Goal: Task Accomplishment & Management: Manage account settings

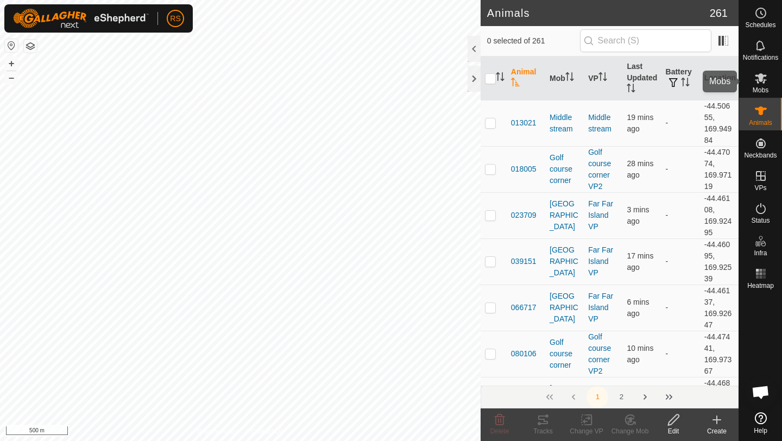
click at [769, 92] on div "Mobs" at bounding box center [760, 81] width 43 height 33
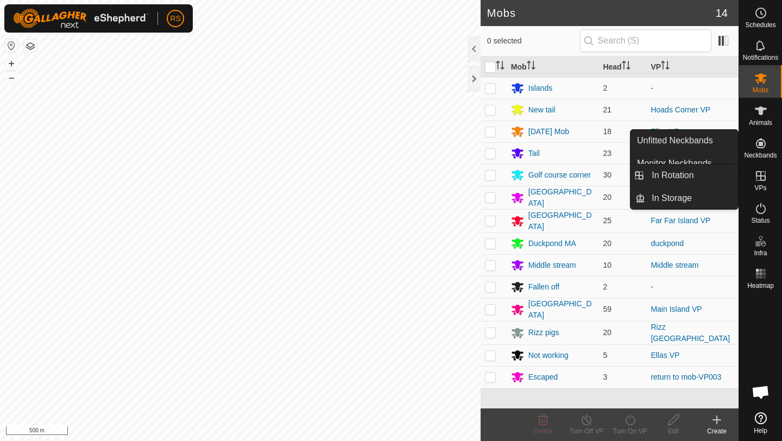
click at [762, 175] on icon at bounding box center [761, 175] width 13 height 13
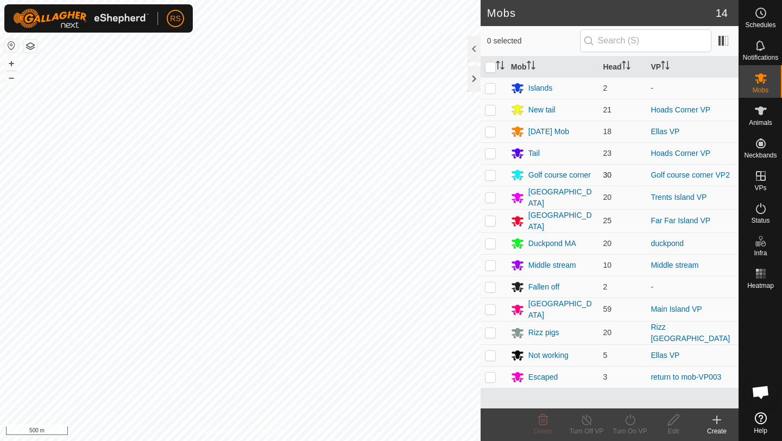
click at [492, 175] on p-checkbox at bounding box center [490, 175] width 11 height 9
checkbox input "true"
click at [712, 417] on icon at bounding box center [717, 419] width 13 height 13
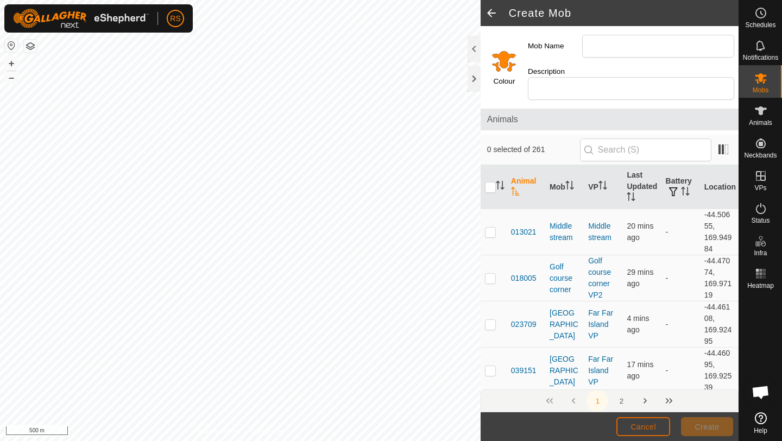
click at [649, 431] on button "Cancel" at bounding box center [644, 426] width 54 height 19
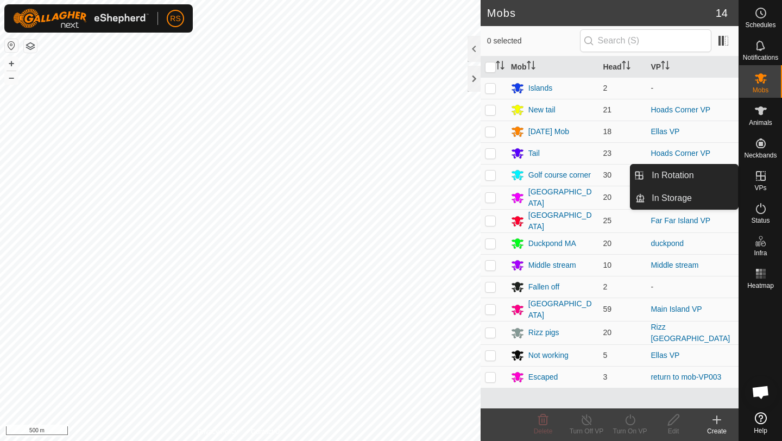
click at [767, 179] on icon at bounding box center [761, 175] width 13 height 13
click at [708, 179] on link "In Rotation" at bounding box center [691, 176] width 93 height 22
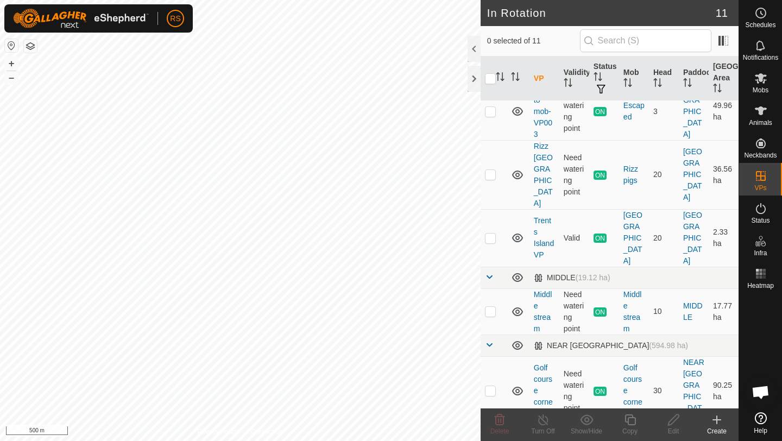
scroll to position [310, 0]
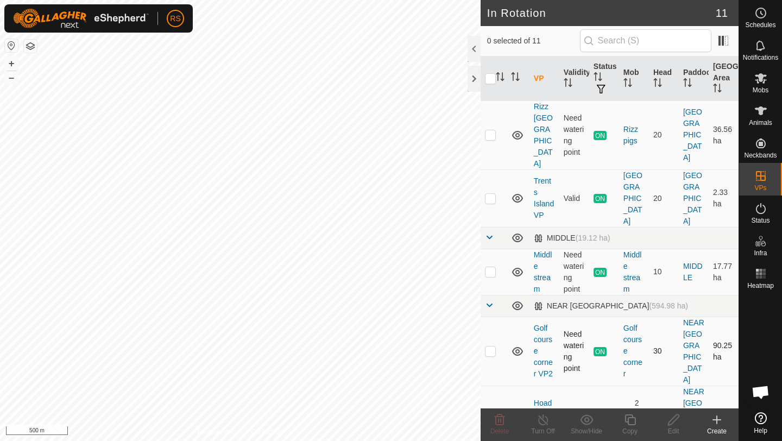
click at [491, 347] on p-checkbox at bounding box center [490, 351] width 11 height 9
checkbox input "true"
click at [626, 422] on icon at bounding box center [630, 419] width 11 height 11
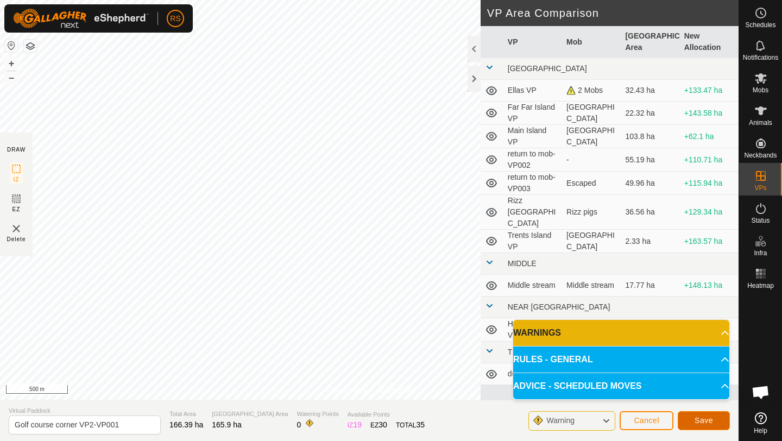
click at [719, 422] on button "Save" at bounding box center [704, 420] width 52 height 19
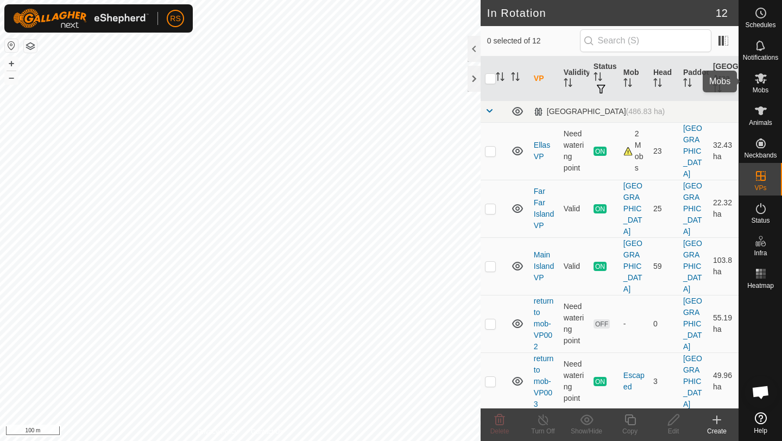
click at [760, 92] on span "Mobs" at bounding box center [761, 90] width 16 height 7
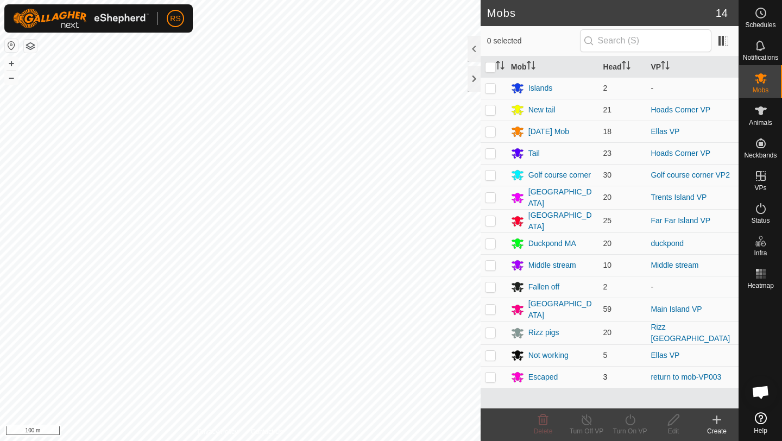
click at [490, 373] on p-checkbox at bounding box center [490, 377] width 11 height 9
drag, startPoint x: 550, startPoint y: 370, endPoint x: 565, endPoint y: 362, distance: 17.3
click at [565, 366] on td "Escaped" at bounding box center [553, 377] width 92 height 22
click at [544, 380] on td "Escaped" at bounding box center [553, 377] width 92 height 22
drag, startPoint x: 517, startPoint y: 368, endPoint x: 530, endPoint y: 379, distance: 17.0
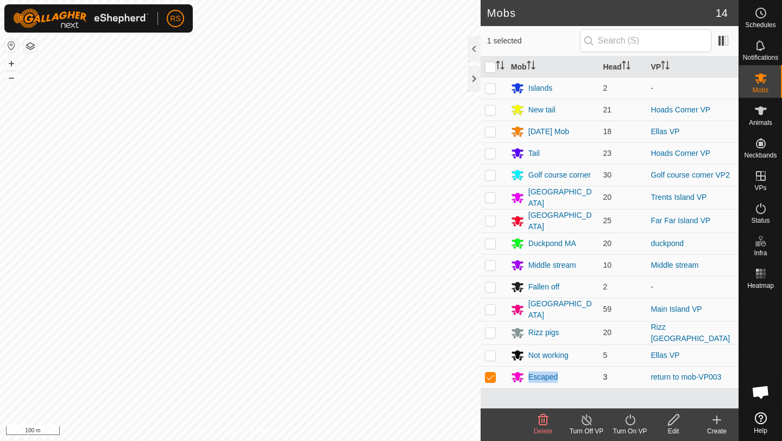
click at [530, 379] on td "Escaped" at bounding box center [553, 377] width 92 height 22
click at [569, 381] on table "Mob Head VP Islands 2 - New tail 21 Hoads Corner VP March2025 Mob 18 Ellas VP T…" at bounding box center [610, 222] width 258 height 332
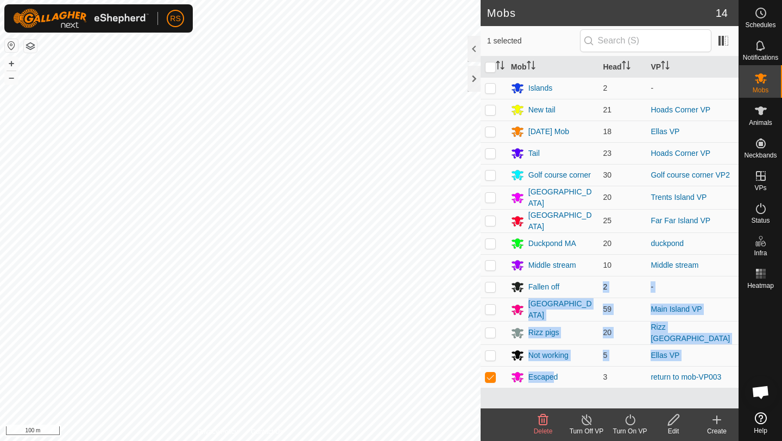
drag, startPoint x: 553, startPoint y: 372, endPoint x: 576, endPoint y: 293, distance: 82.0
click at [576, 293] on tbody "Islands 2 - New tail 21 Hoads Corner VP March2025 Mob 18 Ellas VP Tail 23 Hoads…" at bounding box center [610, 232] width 258 height 311
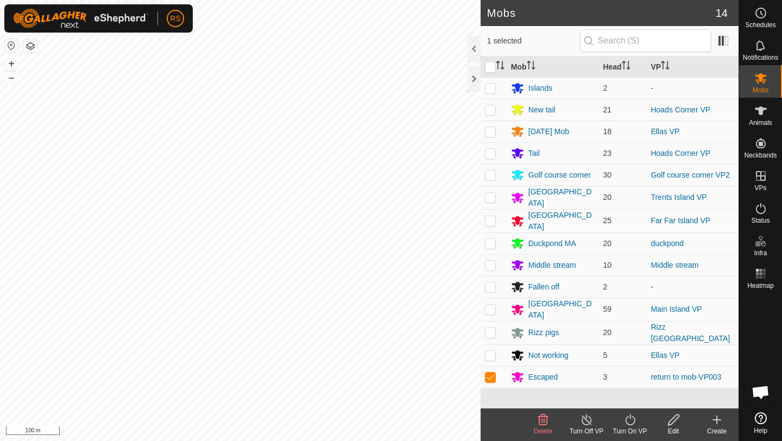
click at [550, 394] on div "Mob Head VP Islands 2 - New tail 21 Hoads Corner VP March2025 Mob 18 Ellas VP T…" at bounding box center [610, 232] width 258 height 352
click at [488, 373] on p-checkbox at bounding box center [490, 377] width 11 height 9
checkbox input "false"
click at [355, 123] on div "NC84391 2028884391 Escaped return to mob-VP003 + – ⇧ i 100 m" at bounding box center [240, 220] width 481 height 441
click at [262, 66] on div "NC68665 3295868665 Escaped return to mob-VP003 + – ⇧ i 100 m" at bounding box center [240, 220] width 481 height 441
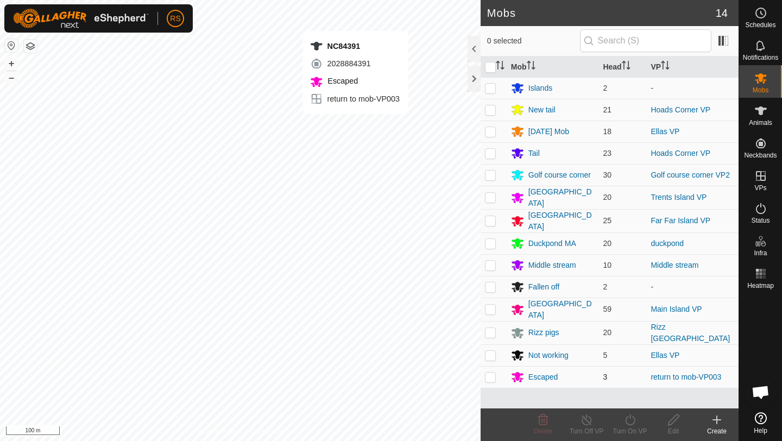
click at [355, 125] on div "NC84391 2028884391 Escaped return to mob-VP003 + – ⇧ i 100 m" at bounding box center [240, 220] width 481 height 441
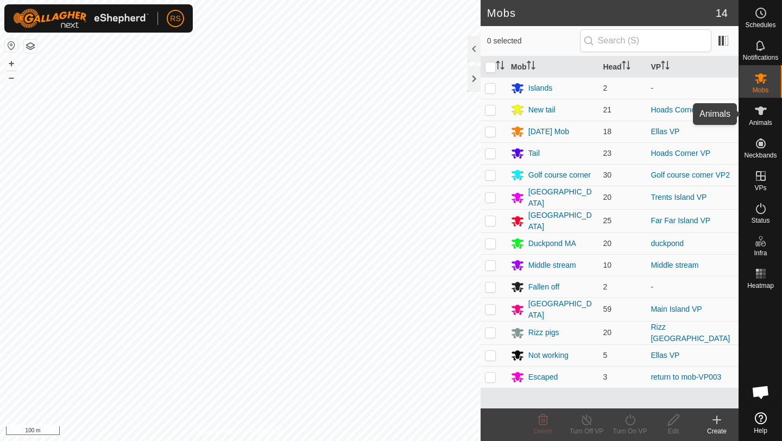
click at [769, 121] on span "Animals" at bounding box center [760, 123] width 23 height 7
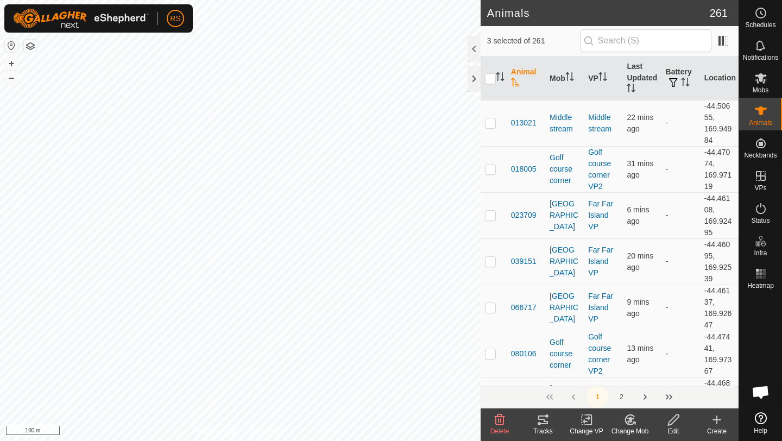
click at [628, 422] on icon at bounding box center [631, 419] width 14 height 13
click at [644, 377] on link "Choose Mob..." at bounding box center [663, 373] width 108 height 22
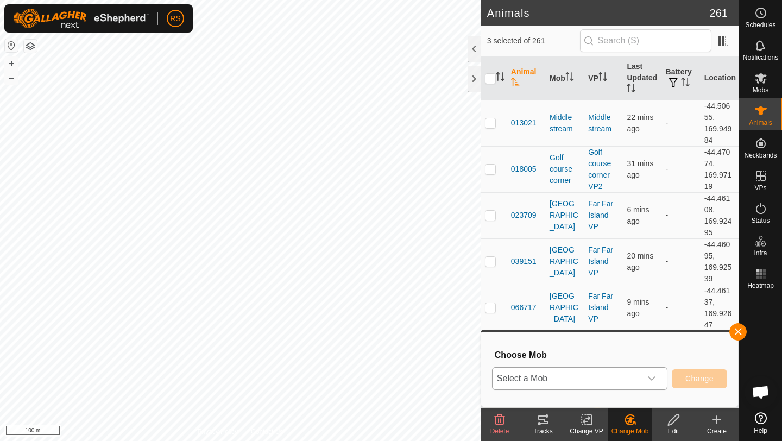
click at [619, 379] on span "Select a Mob" at bounding box center [567, 379] width 148 height 22
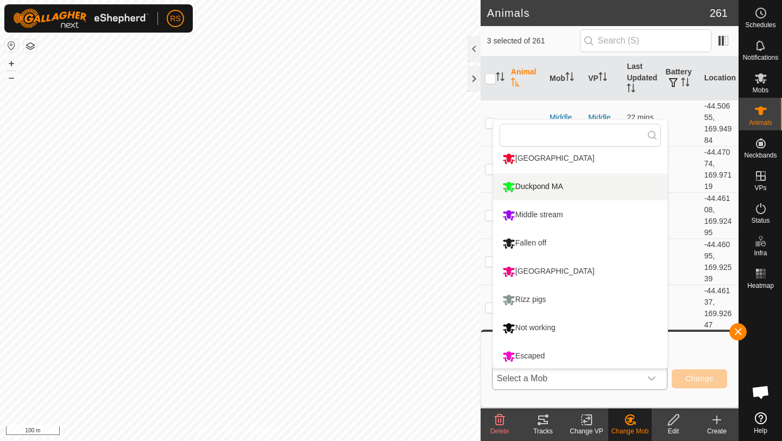
scroll to position [177, 0]
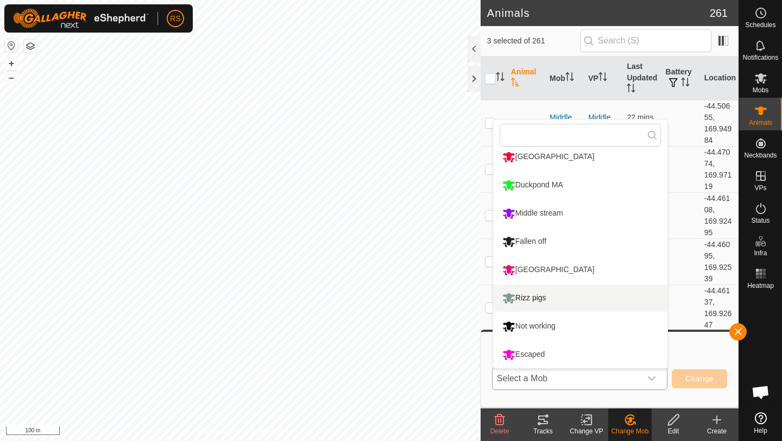
click at [562, 305] on li "Rizz pigs" at bounding box center [580, 298] width 174 height 27
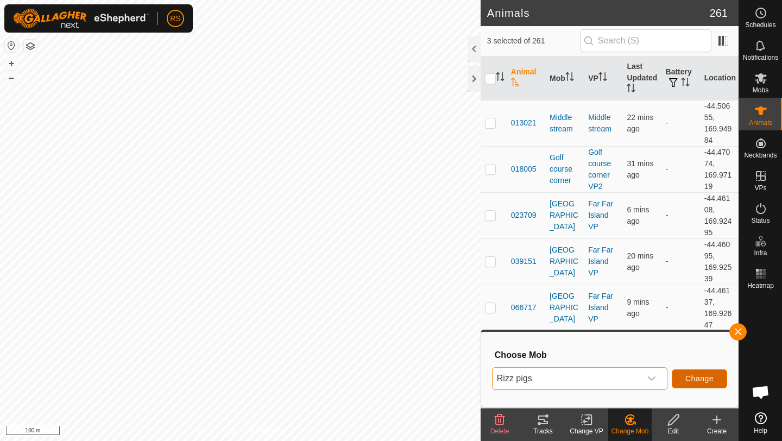
click at [694, 383] on button "Change" at bounding box center [699, 378] width 55 height 19
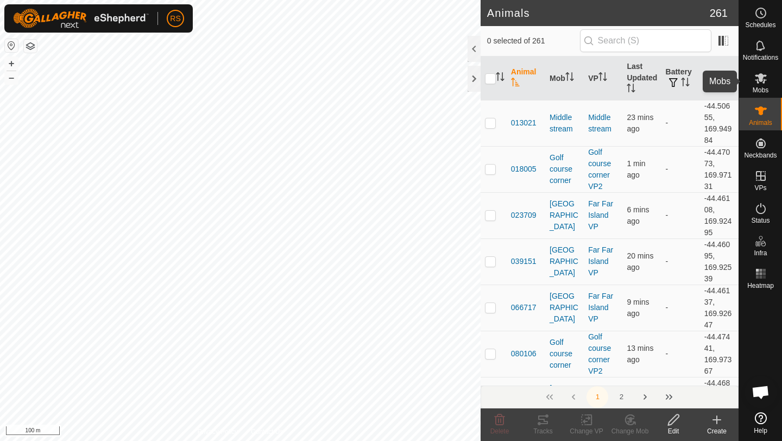
click at [768, 81] on es-mob-svg-icon at bounding box center [761, 78] width 20 height 17
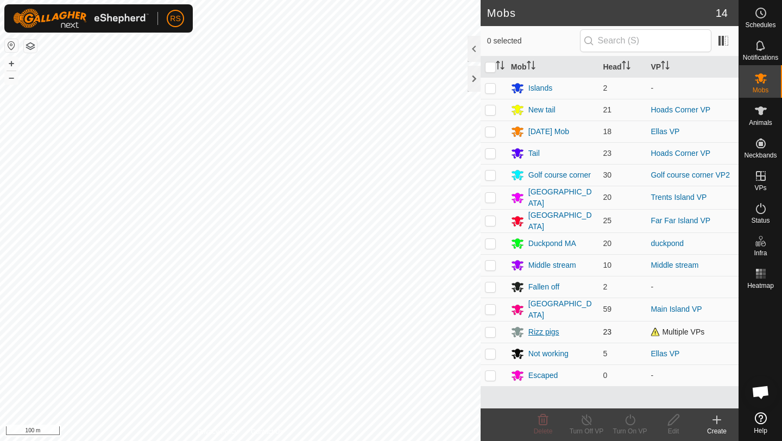
click at [546, 331] on div "Rizz pigs" at bounding box center [544, 331] width 31 height 11
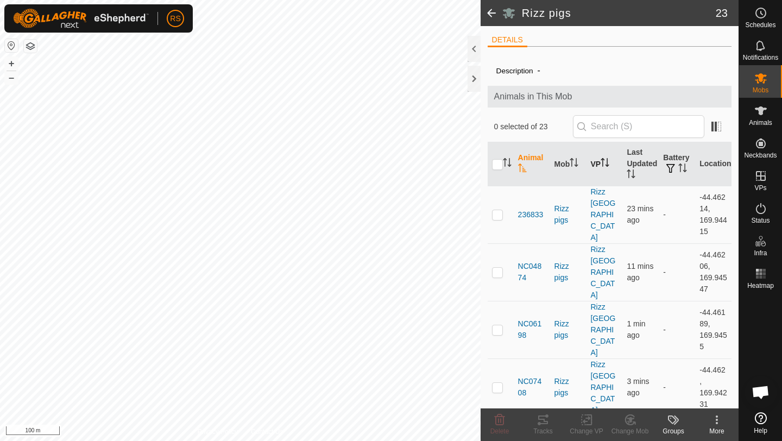
click at [601, 159] on th "VP" at bounding box center [604, 164] width 36 height 44
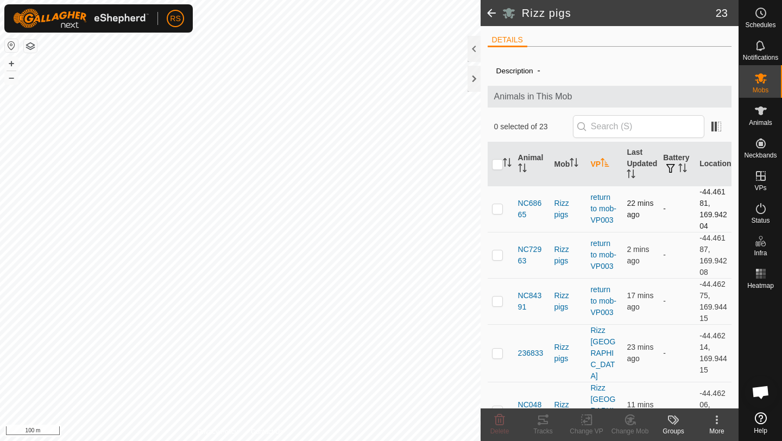
click at [500, 210] on p-checkbox at bounding box center [497, 208] width 11 height 9
checkbox input "true"
click at [499, 255] on p-checkbox at bounding box center [497, 254] width 11 height 9
checkbox input "true"
click at [498, 303] on p-checkbox at bounding box center [497, 301] width 11 height 9
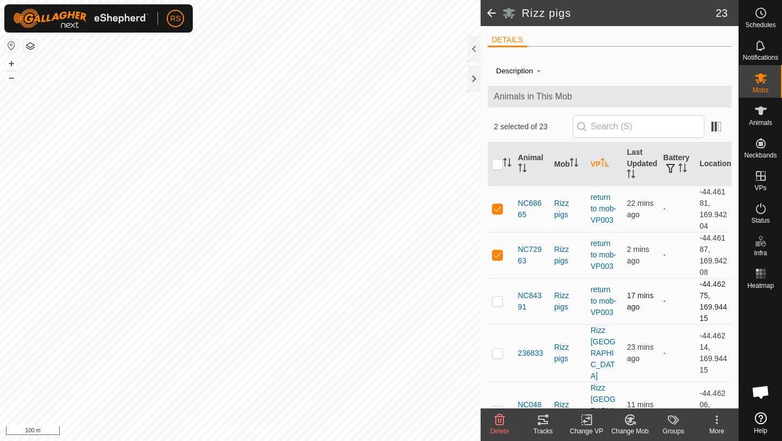
checkbox input "true"
click at [586, 424] on icon at bounding box center [587, 419] width 14 height 13
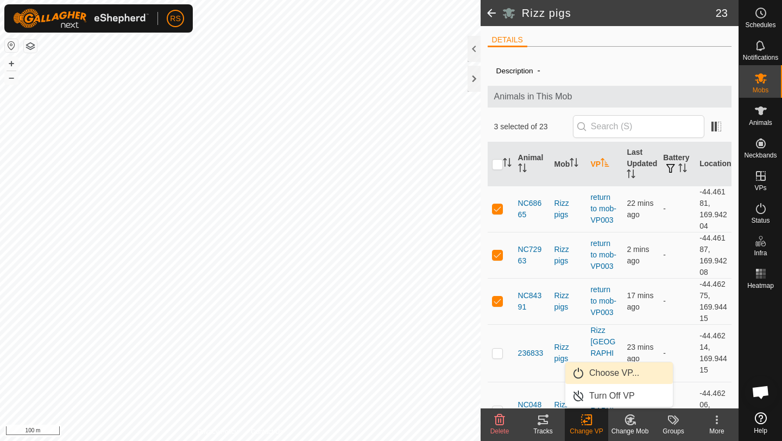
click at [609, 370] on link "Choose VP..." at bounding box center [619, 373] width 108 height 22
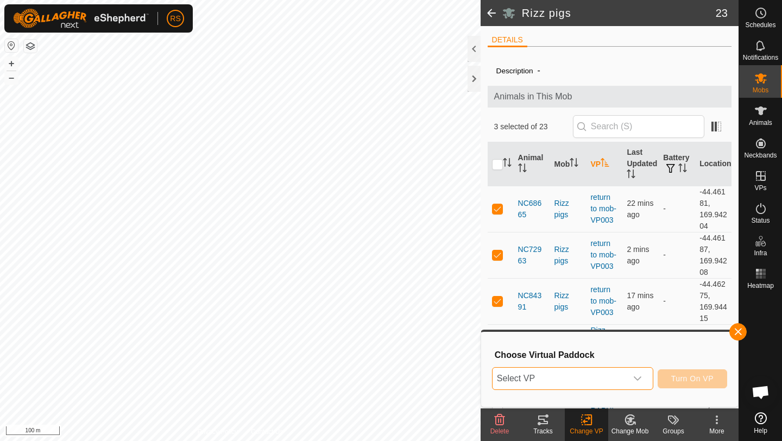
click at [594, 374] on span "Select VP" at bounding box center [560, 379] width 134 height 22
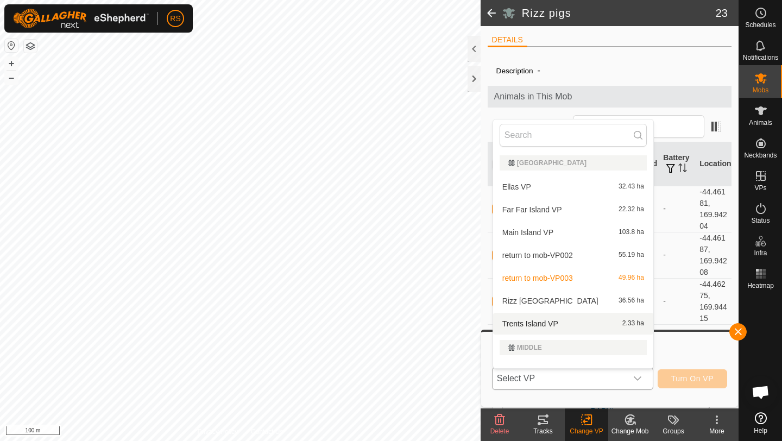
scroll to position [14, 0]
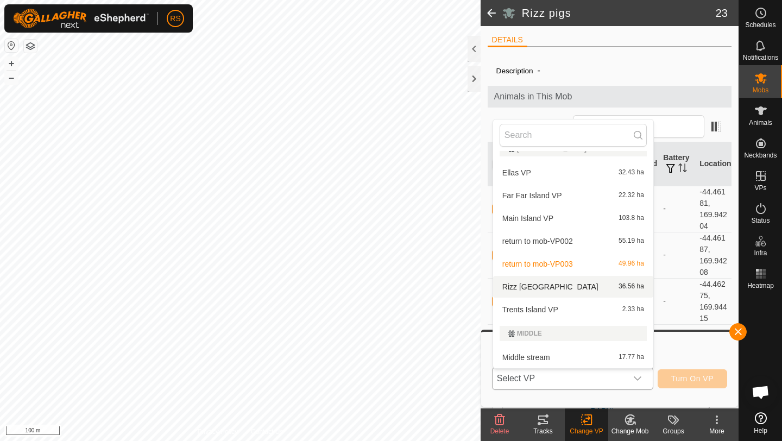
click at [578, 287] on li "Rizz pig island 36.56 ha" at bounding box center [573, 287] width 160 height 22
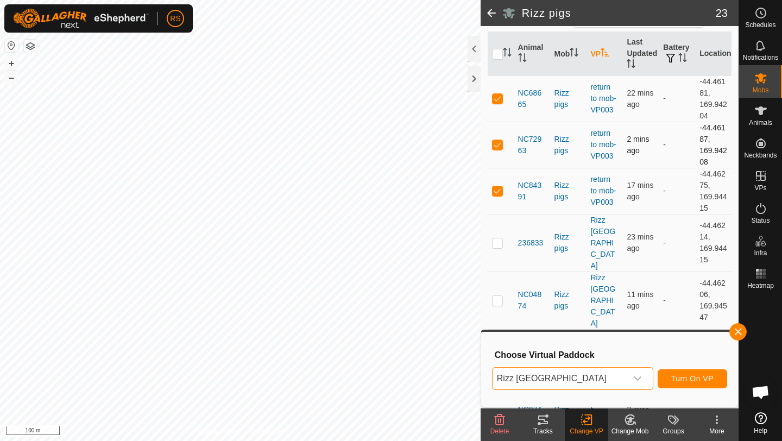
scroll to position [0, 0]
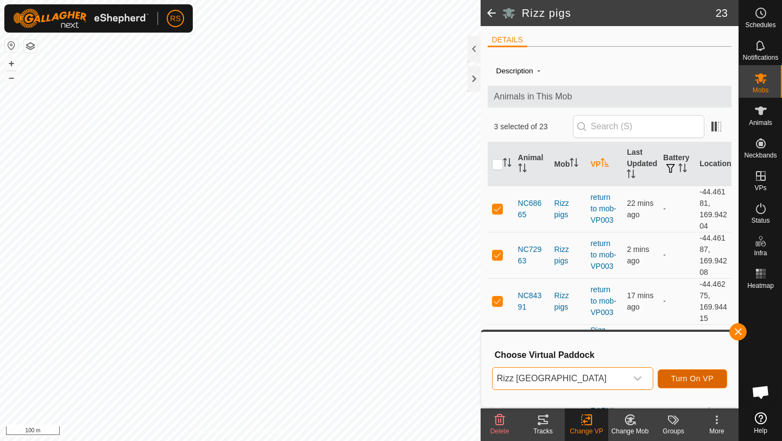
click at [687, 384] on button "Turn On VP" at bounding box center [693, 378] width 70 height 19
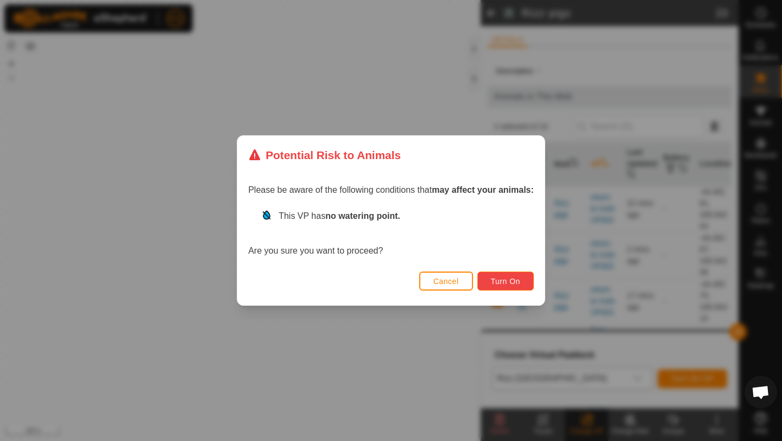
click at [506, 280] on span "Turn On" at bounding box center [505, 281] width 29 height 9
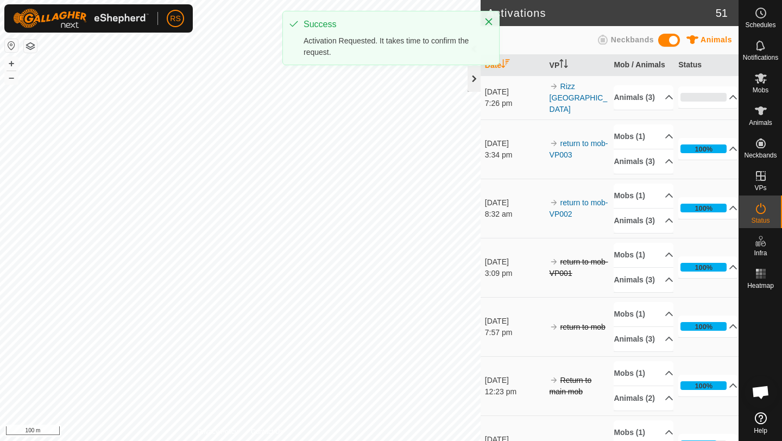
click at [473, 79] on div at bounding box center [474, 79] width 13 height 26
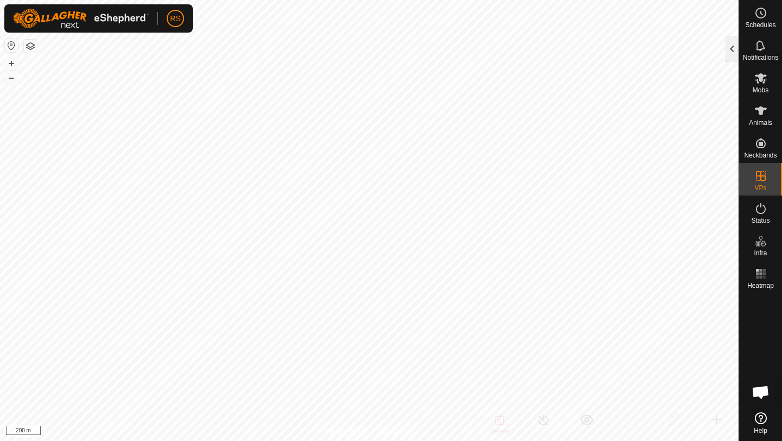
click at [735, 46] on div at bounding box center [732, 49] width 13 height 26
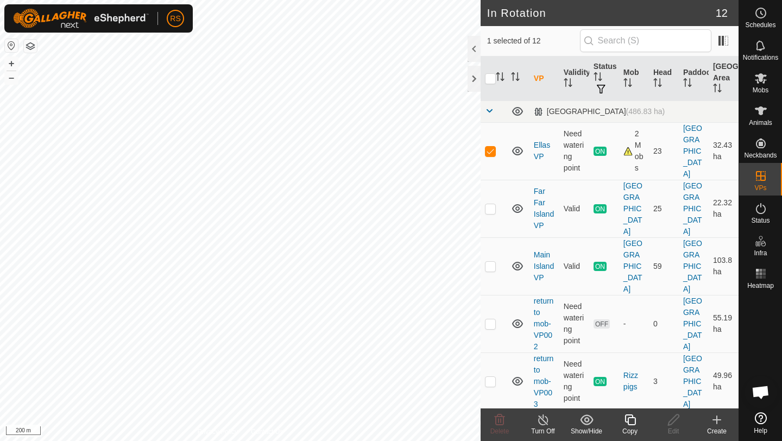
click at [633, 420] on icon at bounding box center [631, 419] width 14 height 13
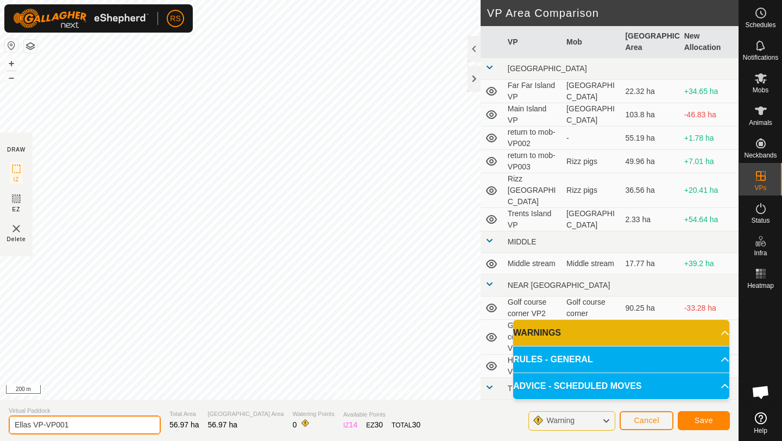
click at [88, 422] on input "Ellas VP-VP001" at bounding box center [85, 425] width 152 height 19
type input "Ellas VP2"
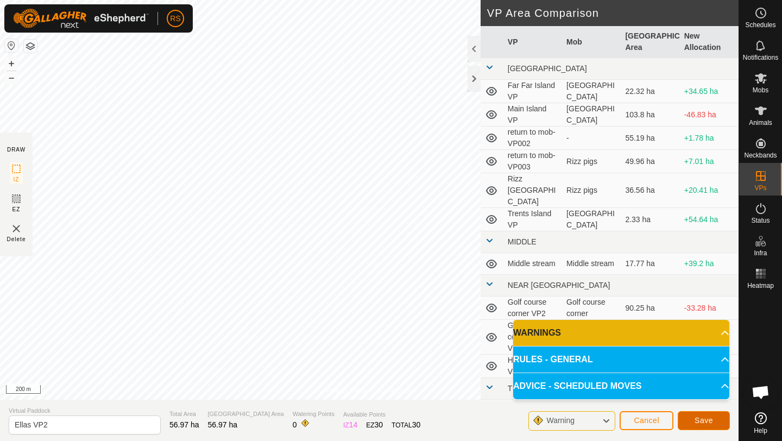
click at [687, 421] on button "Save" at bounding box center [704, 420] width 52 height 19
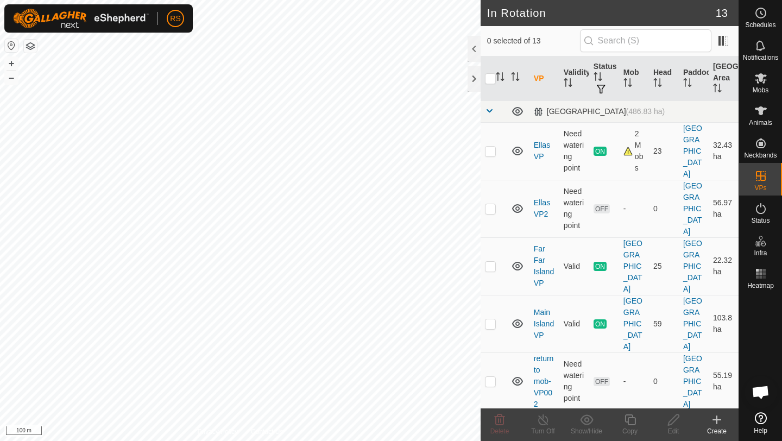
checkbox input "true"
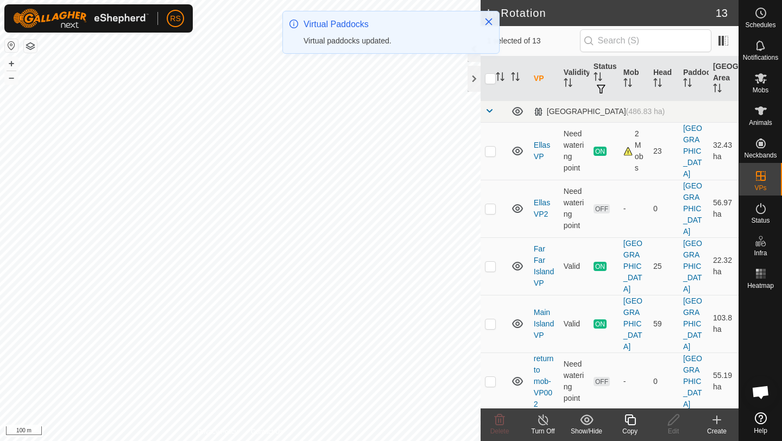
checkbox input "true"
checkbox input "false"
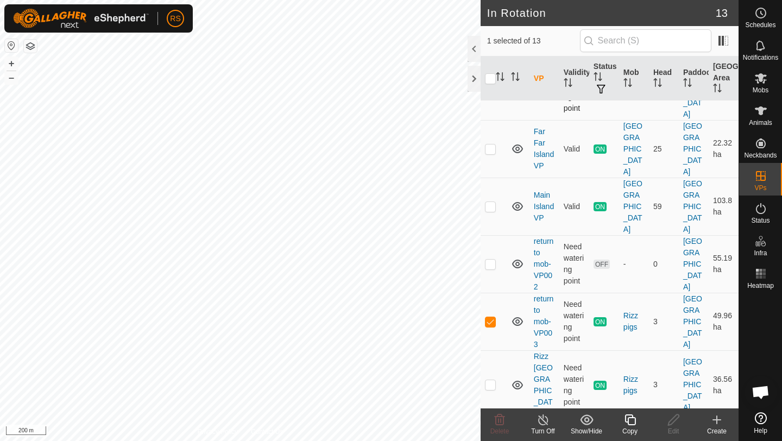
scroll to position [128, 0]
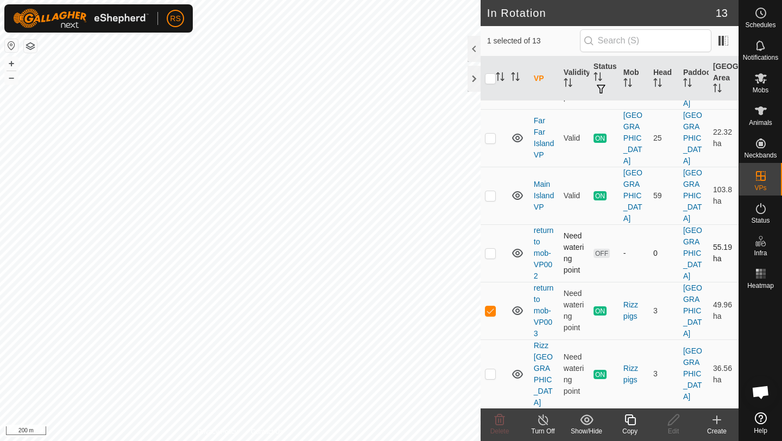
click at [492, 249] on p-checkbox at bounding box center [490, 253] width 11 height 9
click at [493, 249] on p-checkbox at bounding box center [490, 253] width 11 height 9
click at [491, 249] on p-checkbox at bounding box center [490, 253] width 11 height 9
checkbox input "true"
click at [489, 306] on p-checkbox at bounding box center [490, 310] width 11 height 9
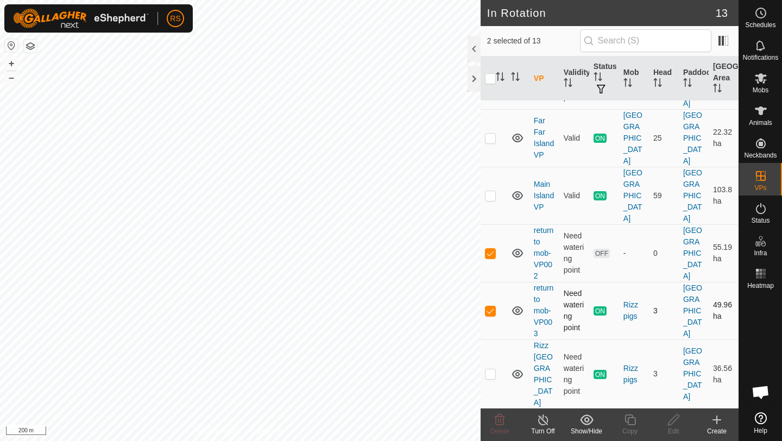
checkbox input "false"
click at [499, 422] on icon at bounding box center [500, 419] width 10 height 11
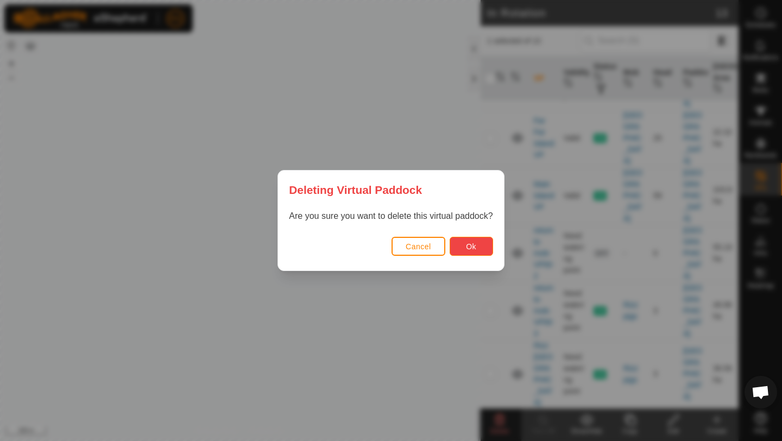
click at [463, 242] on button "Ok" at bounding box center [471, 246] width 43 height 19
checkbox input "false"
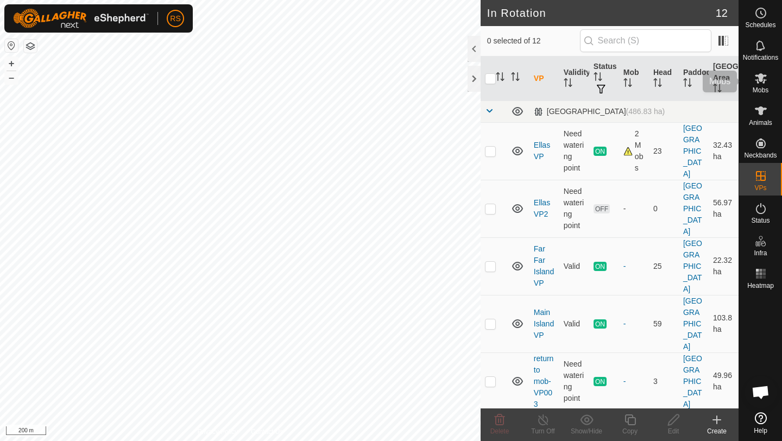
click at [759, 79] on icon at bounding box center [761, 78] width 12 height 10
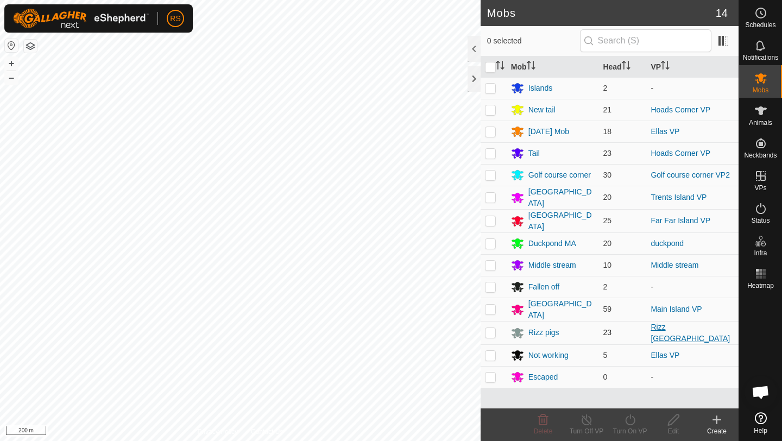
click at [667, 325] on link "Rizz [GEOGRAPHIC_DATA]" at bounding box center [690, 333] width 79 height 20
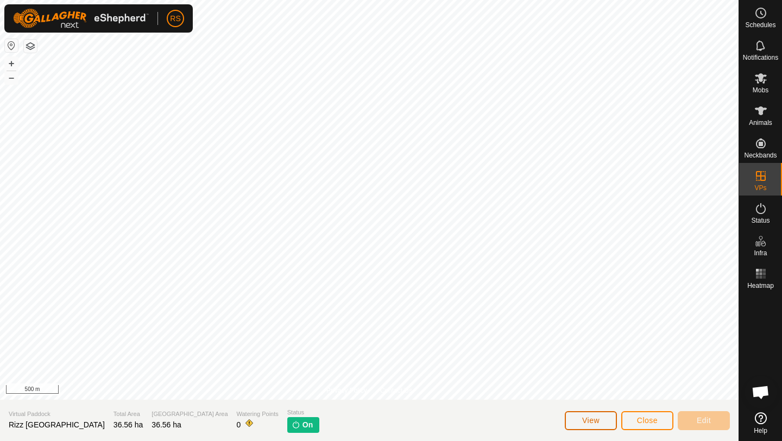
click at [590, 423] on span "View" at bounding box center [590, 420] width 17 height 9
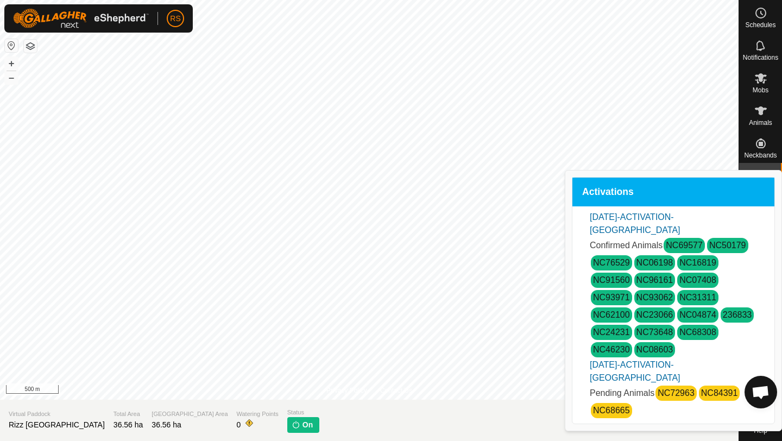
click at [645, 417] on span "Close" at bounding box center [647, 420] width 21 height 9
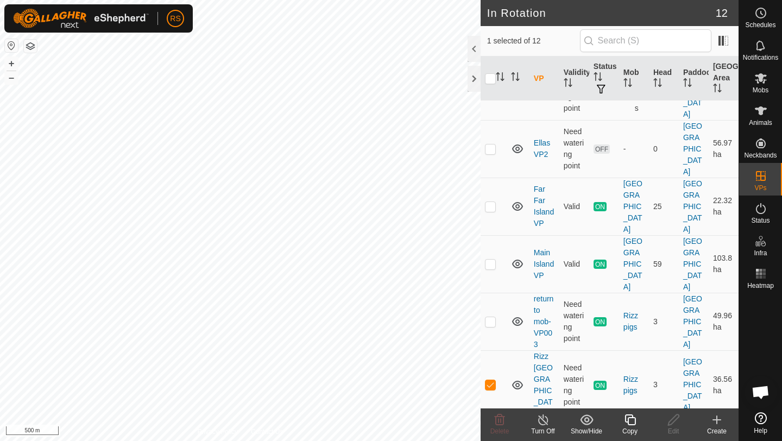
scroll to position [70, 0]
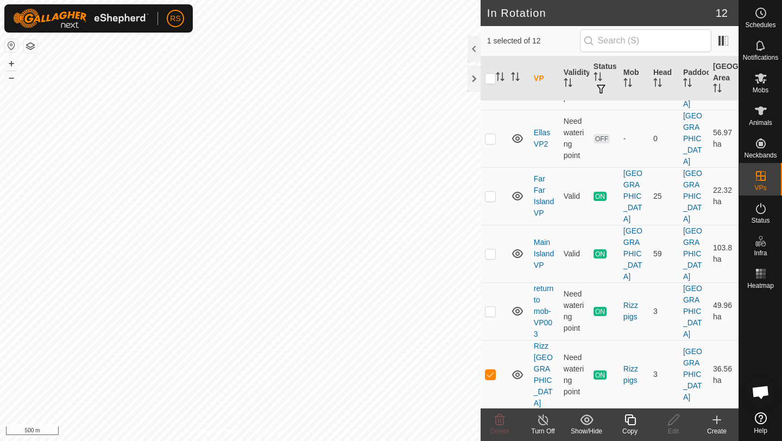
click at [626, 418] on icon at bounding box center [631, 419] width 14 height 13
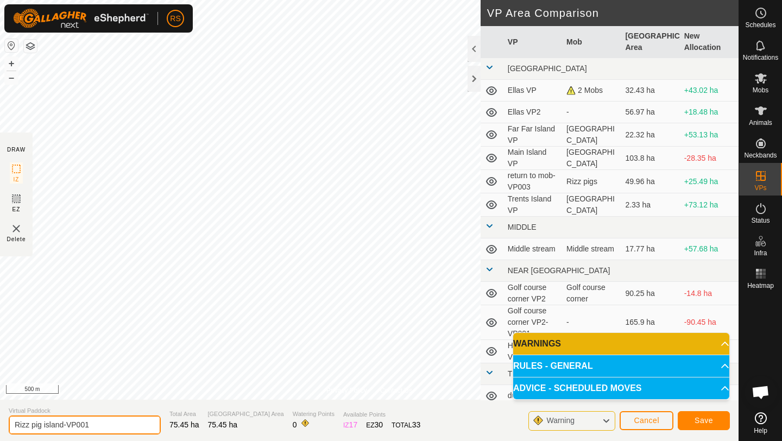
drag, startPoint x: 96, startPoint y: 423, endPoint x: 78, endPoint y: 424, distance: 17.9
click at [78, 424] on input "Rizz pig island-VP001" at bounding box center [85, 425] width 152 height 19
type input "Rizz pig island-VP2"
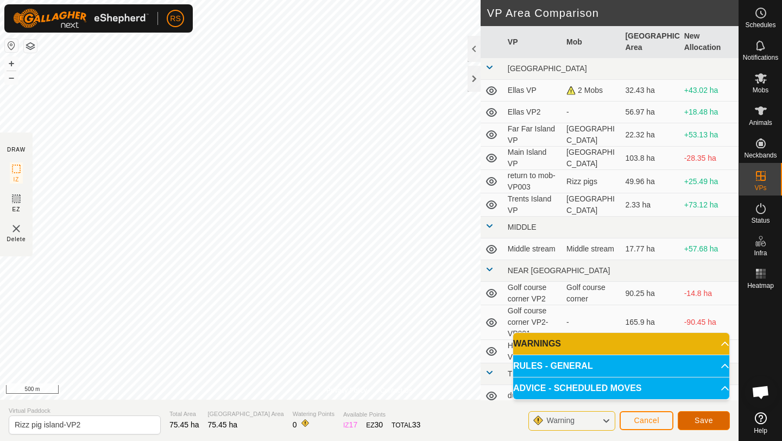
click at [713, 419] on button "Save" at bounding box center [704, 420] width 52 height 19
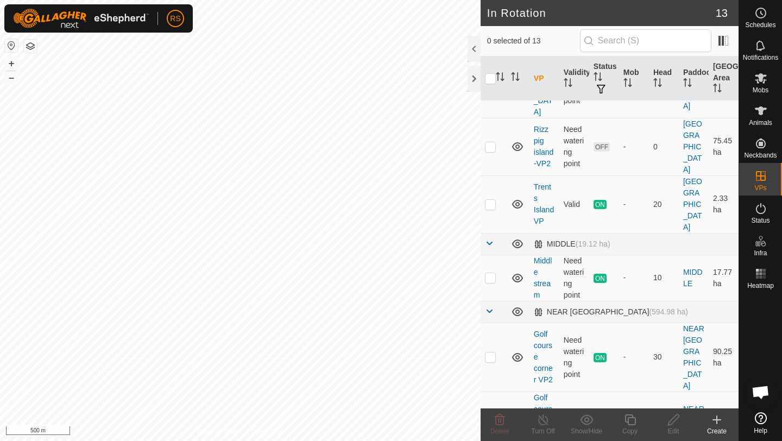
scroll to position [436, 0]
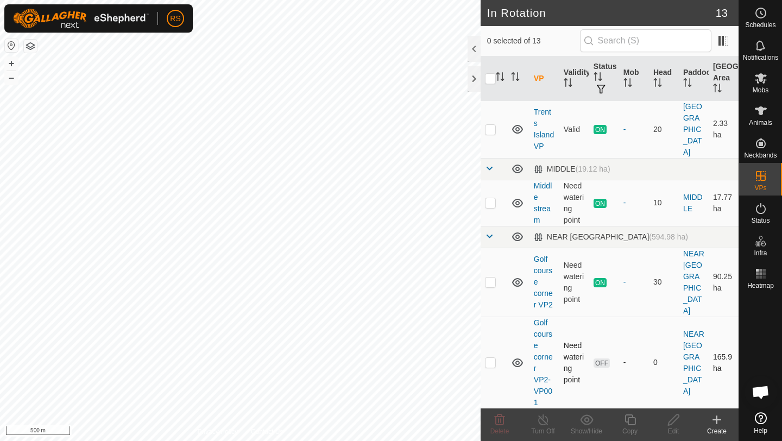
click at [495, 358] on p-checkbox at bounding box center [490, 362] width 11 height 9
click at [488, 358] on p-checkbox at bounding box center [490, 362] width 11 height 9
checkbox input "false"
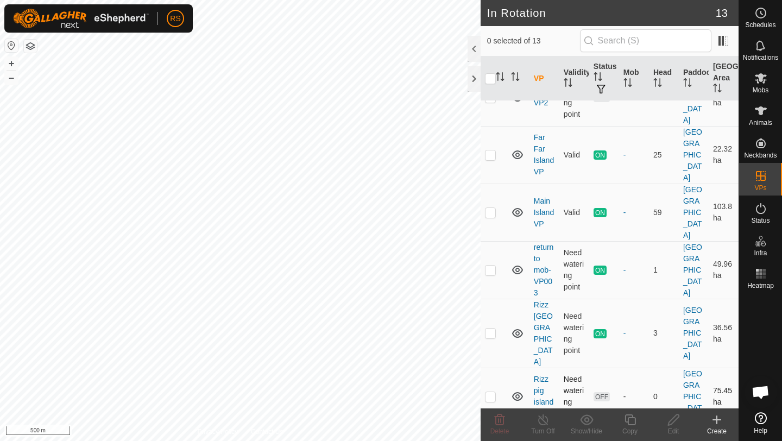
scroll to position [110, 0]
